Goal: Browse casually: Explore the website without a specific task or goal

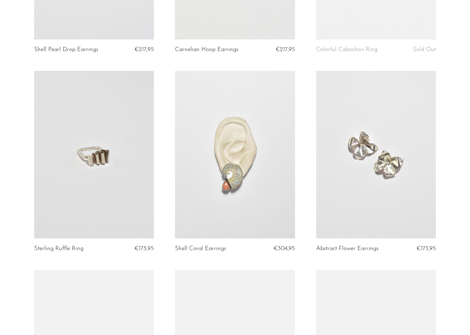
scroll to position [264, 0]
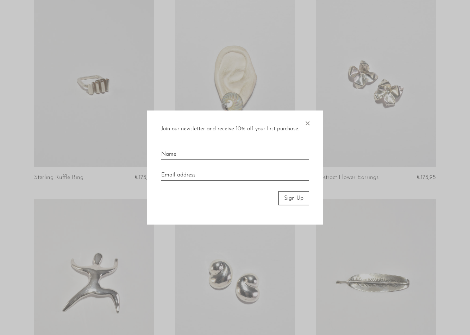
click at [308, 122] on span "×" at bounding box center [307, 121] width 7 height 23
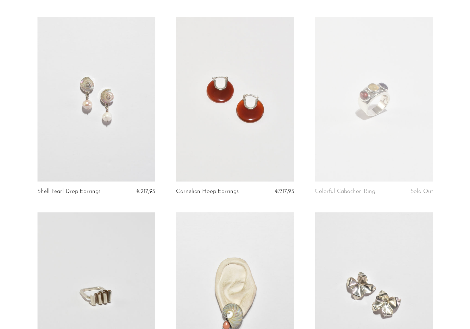
scroll to position [0, 0]
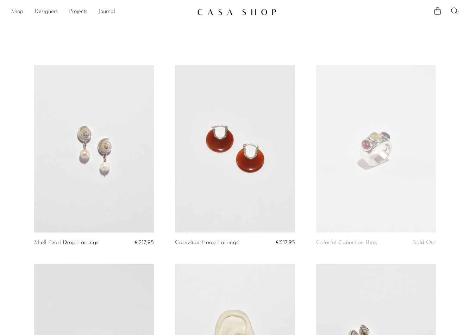
click at [20, 14] on link "Shop" at bounding box center [17, 11] width 12 height 9
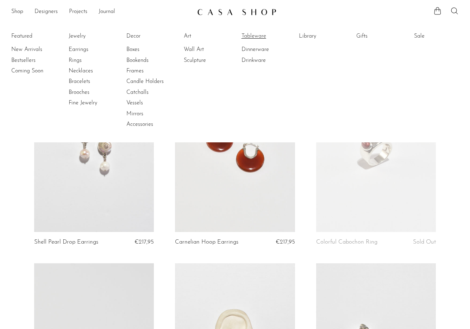
click at [260, 37] on link "Tableware" at bounding box center [267, 36] width 53 height 8
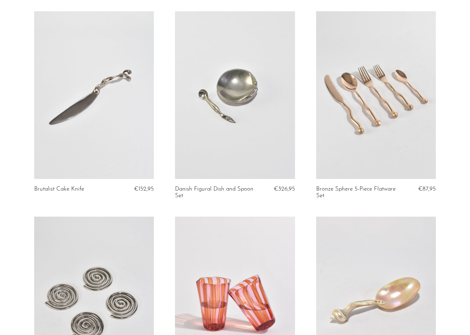
scroll to position [250, 0]
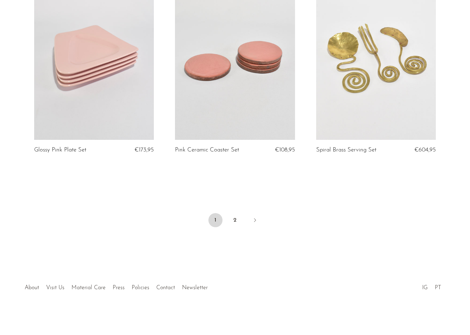
scroll to position [2260, 0]
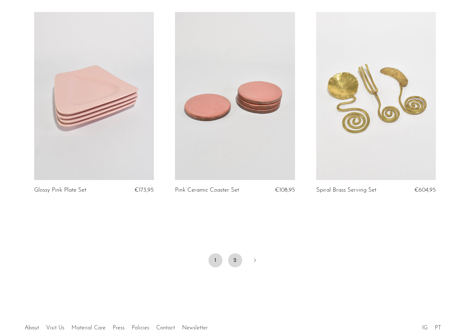
click at [232, 260] on link "2" at bounding box center [235, 260] width 14 height 14
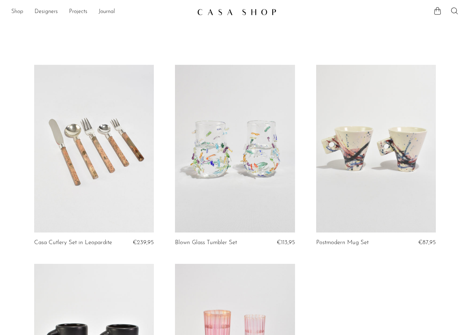
click at [21, 14] on link "Shop" at bounding box center [17, 11] width 12 height 9
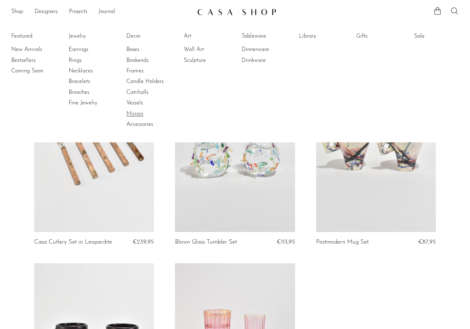
click at [140, 116] on link "Mirrors" at bounding box center [152, 114] width 53 height 8
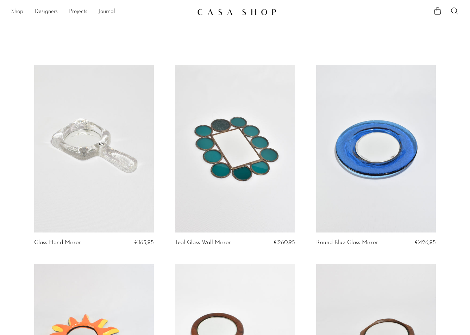
click at [18, 13] on link "Shop" at bounding box center [17, 11] width 12 height 9
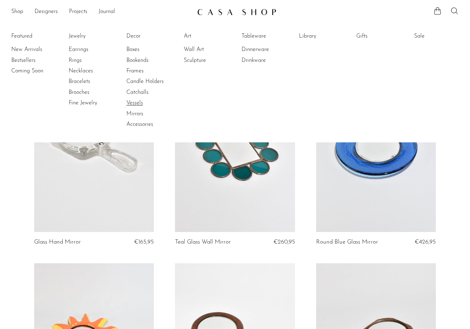
click at [136, 104] on link "Vessels" at bounding box center [152, 103] width 53 height 8
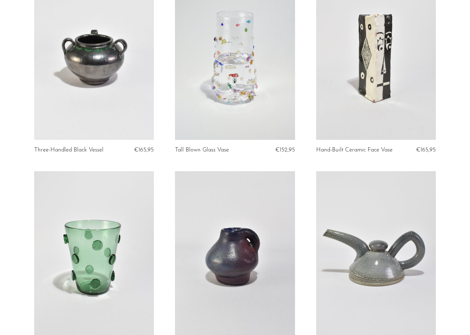
scroll to position [288, 0]
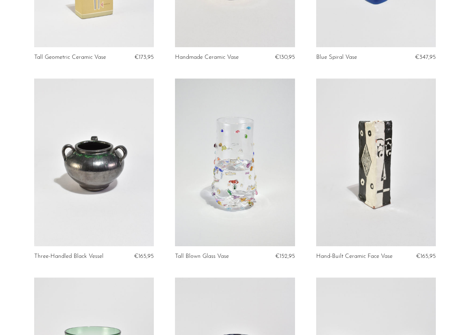
scroll to position [0, 0]
